Goal: Complete application form

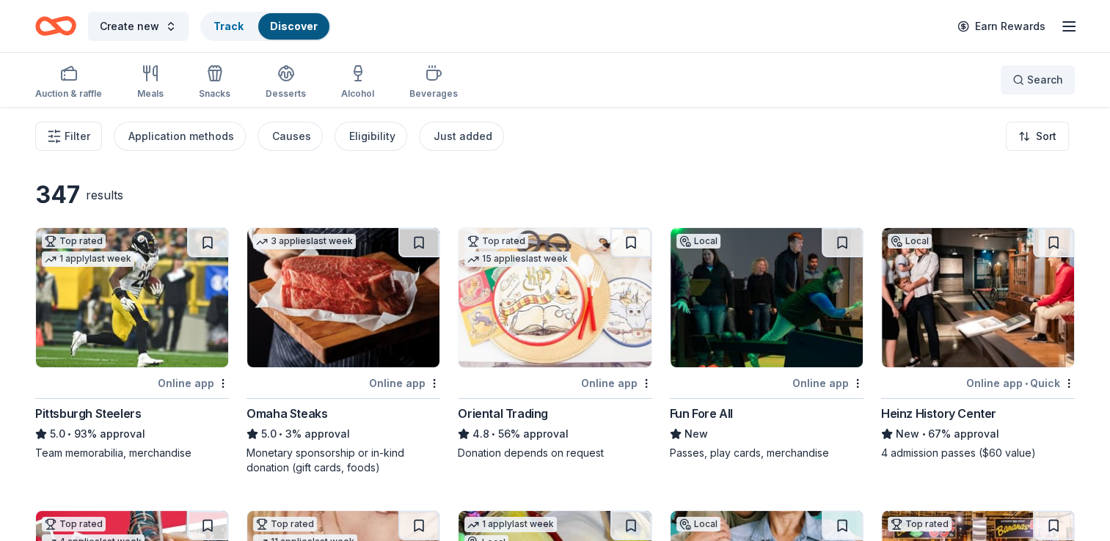
click at [1024, 89] on button "Search" at bounding box center [1037, 79] width 74 height 29
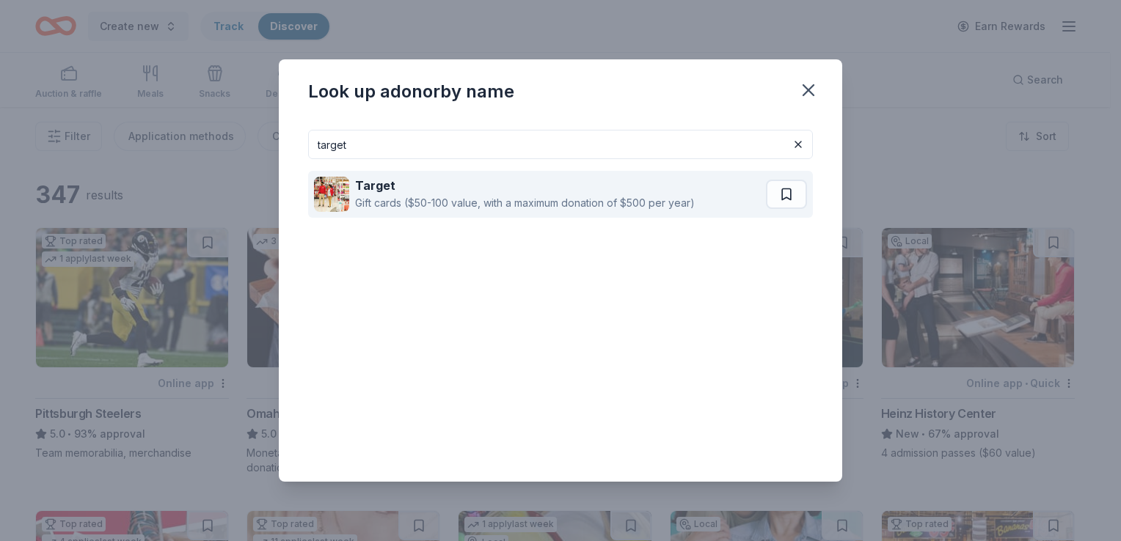
type input "target"
click at [534, 213] on div "Target Gift cards ($50-100 value, with a maximum donation of $500 per year)" at bounding box center [540, 194] width 452 height 47
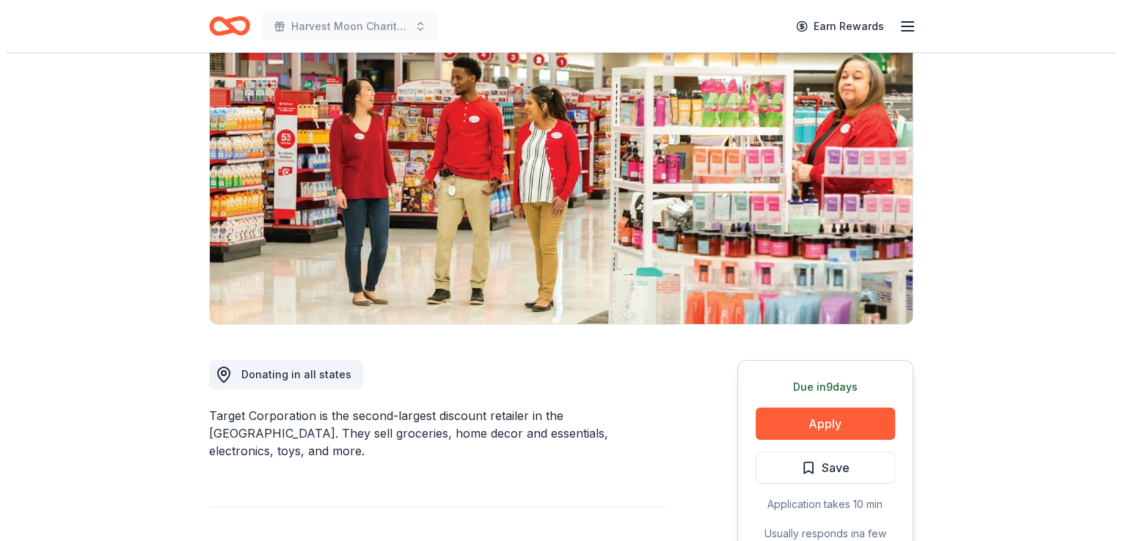
scroll to position [147, 0]
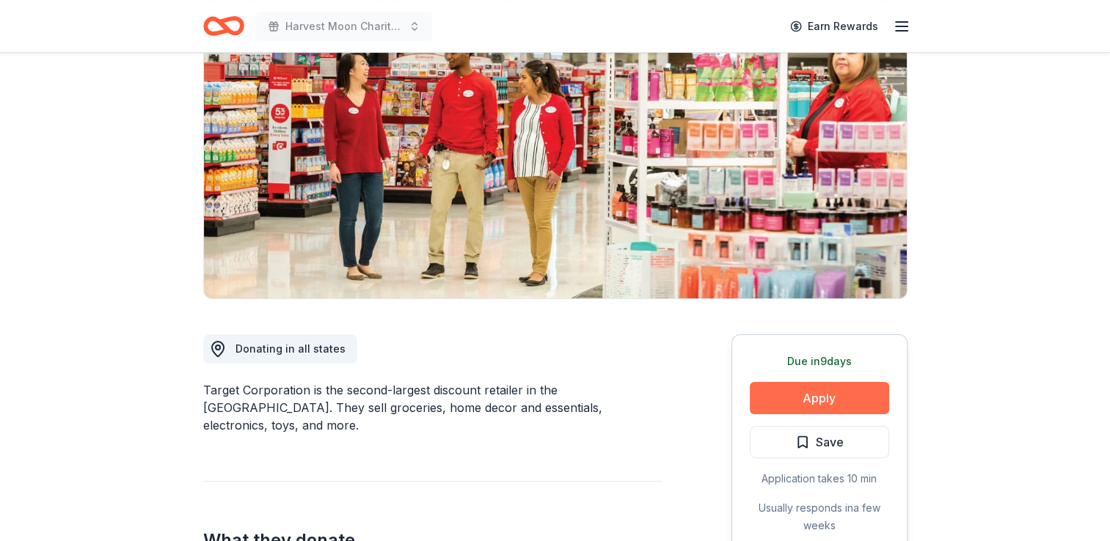
click at [833, 394] on button "Apply" at bounding box center [818, 398] width 139 height 32
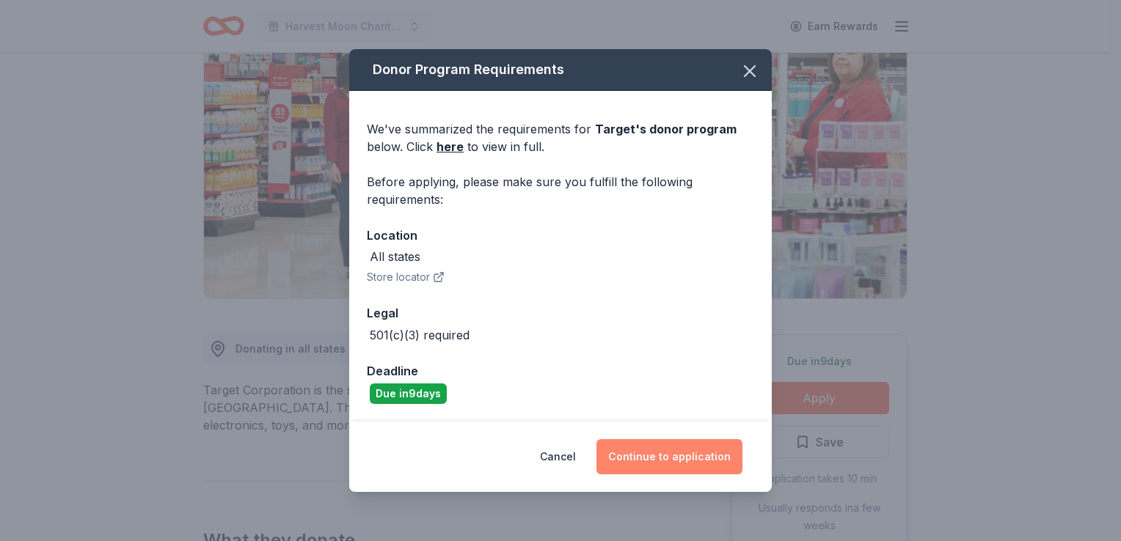
click at [634, 463] on button "Continue to application" at bounding box center [669, 456] width 146 height 35
